Goal: Communication & Community: Ask a question

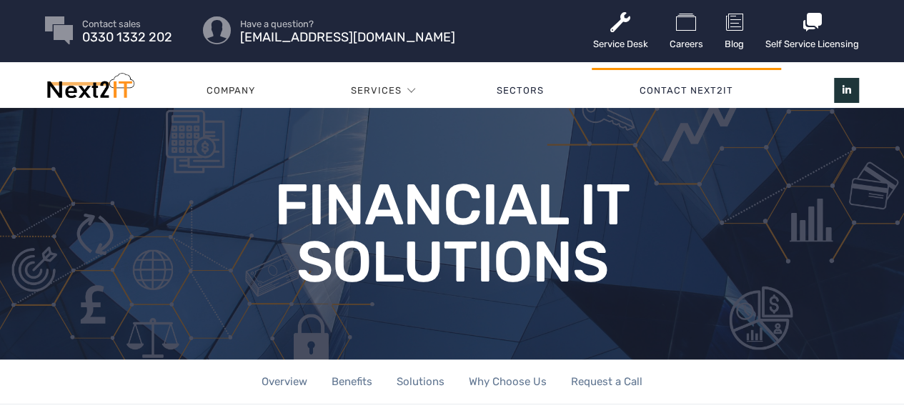
click at [708, 92] on link "Contact Next2IT" at bounding box center [686, 90] width 189 height 43
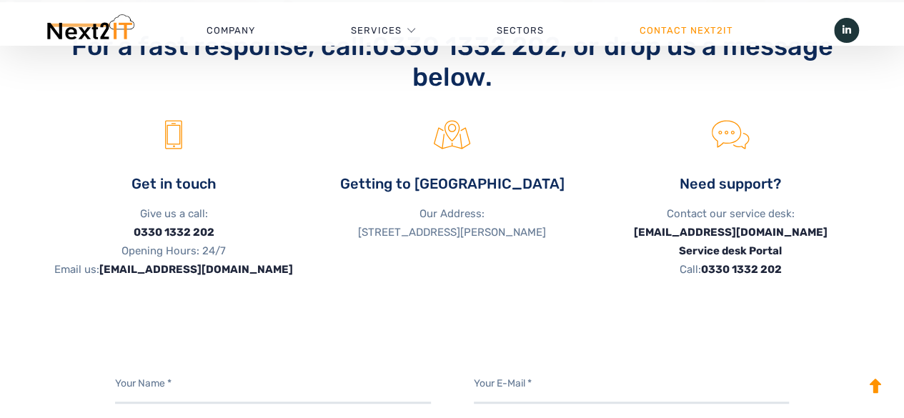
scroll to position [572, 0]
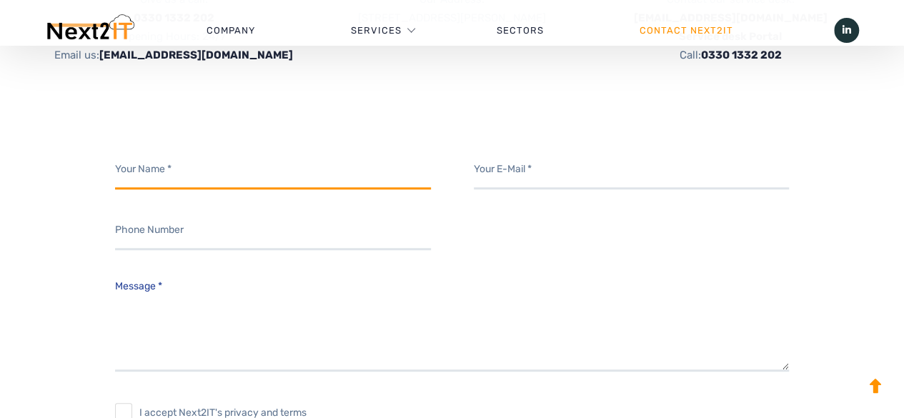
click at [203, 182] on input "Contact form" at bounding box center [273, 169] width 316 height 39
type input "[PERSON_NAME]"
type input "[EMAIL_ADDRESS][DOMAIN_NAME]"
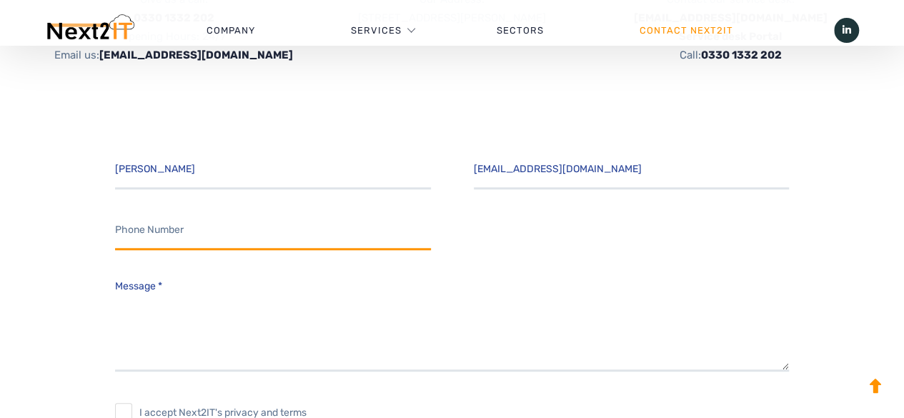
click at [209, 227] on input "Contact form" at bounding box center [273, 230] width 316 height 39
type input "07762228622"
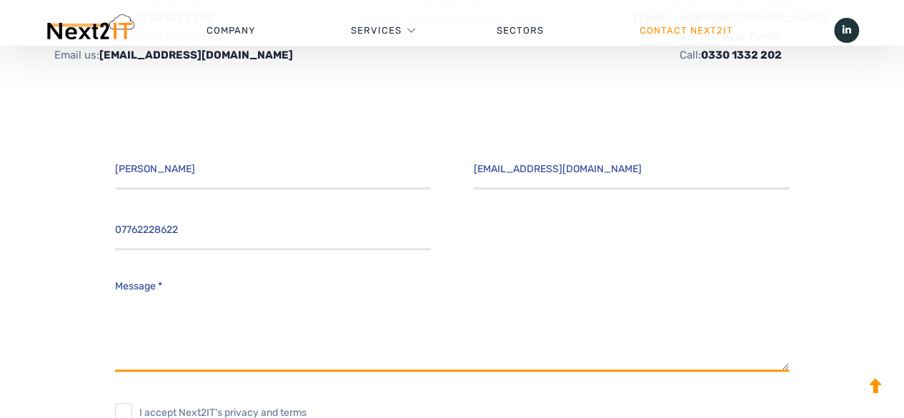
click at [209, 307] on textarea "Message *" at bounding box center [452, 322] width 675 height 100
type textarea "Message *call me please"
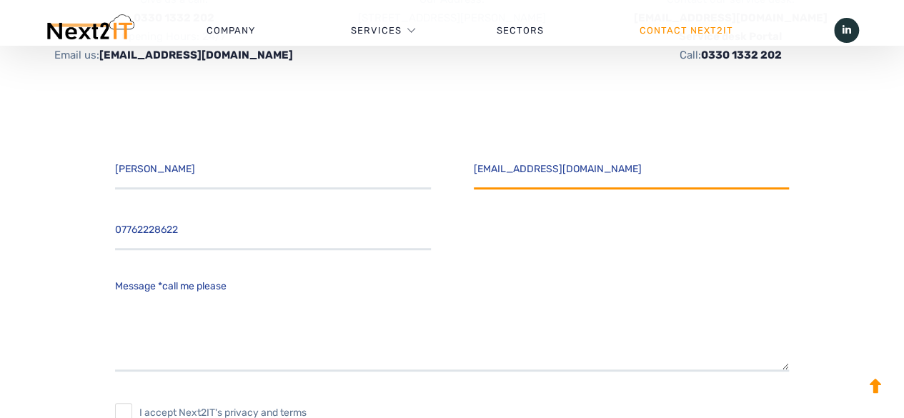
drag, startPoint x: 658, startPoint y: 174, endPoint x: 236, endPoint y: 226, distance: 425.6
click at [236, 226] on div "[PERSON_NAME] [EMAIL_ADDRESS][DOMAIN_NAME] 07762228622 Message * I accept Next2…" at bounding box center [452, 333] width 675 height 367
type input "[EMAIL_ADDRESS][DOMAIN_NAME]"
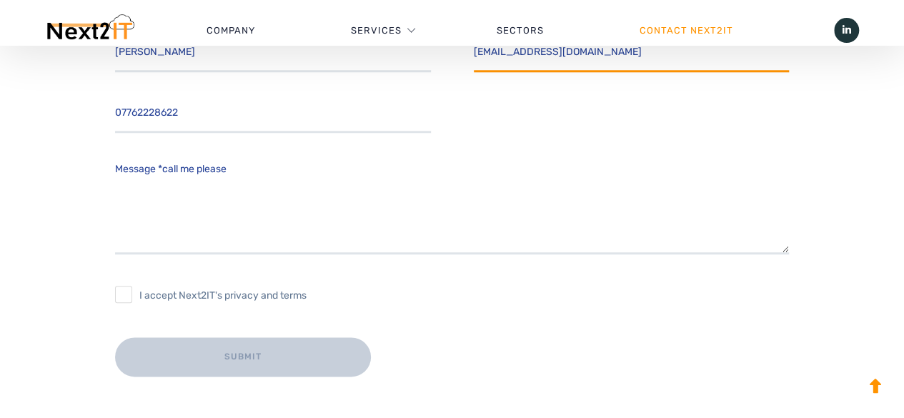
scroll to position [786, 0]
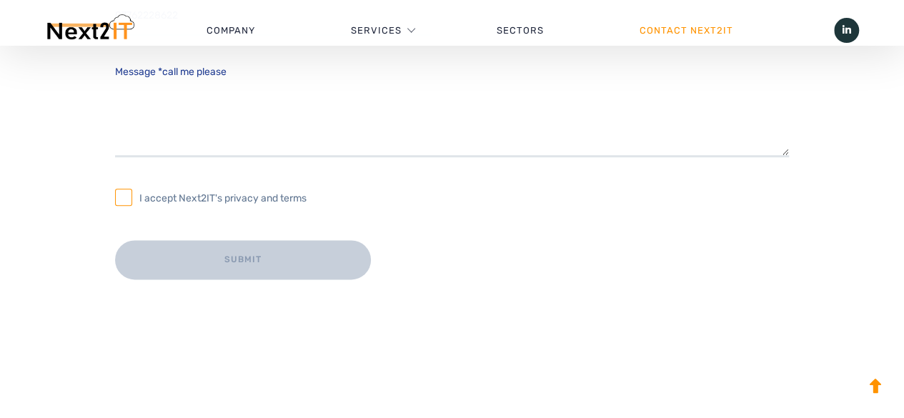
click at [129, 194] on input "I accept Next2IT's privacy and terms" at bounding box center [123, 197] width 17 height 17
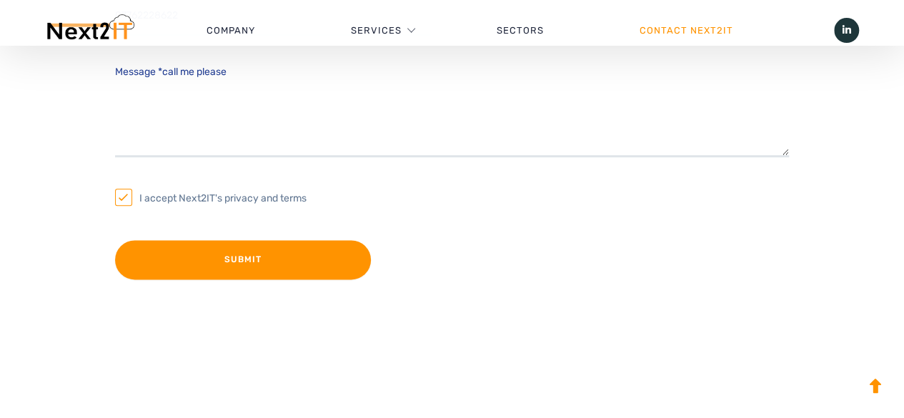
click at [185, 260] on input "Submit" at bounding box center [243, 259] width 256 height 39
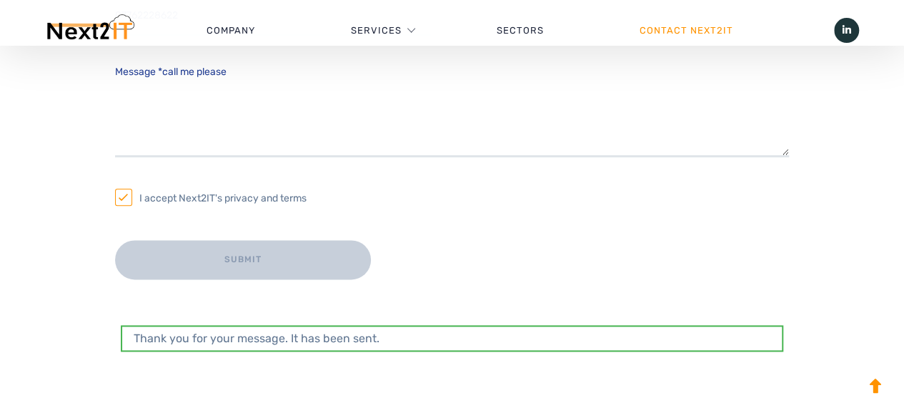
click at [129, 197] on input "I accept Next2IT's privacy and terms" at bounding box center [123, 197] width 17 height 17
checkbox input "true"
